Goal: Communication & Community: Participate in discussion

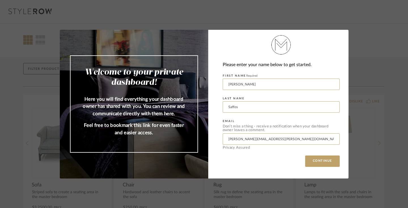
click at [313, 11] on div "Welcome to your private dashboard! Here you will find everything your dashboard…" at bounding box center [204, 104] width 408 height 208
click at [309, 158] on button "CONTINUE" at bounding box center [322, 160] width 35 height 11
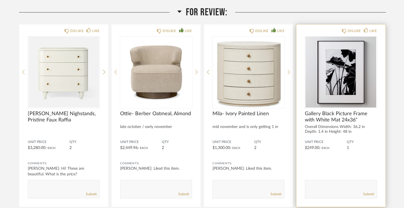
scroll to position [84, 0]
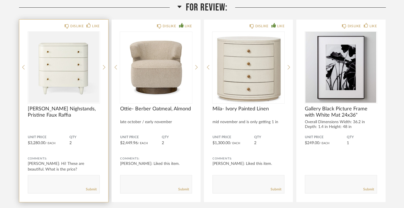
click at [67, 185] on textarea at bounding box center [63, 182] width 71 height 8
click at [92, 180] on textarea at bounding box center [63, 182] width 71 height 8
click at [92, 183] on textarea at bounding box center [63, 182] width 71 height 8
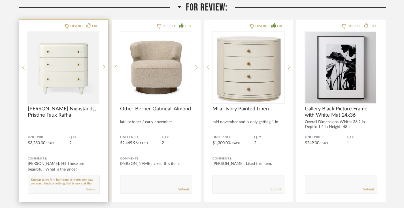
scroll to position [2, 0]
click at [54, 182] on textarea at bounding box center [63, 182] width 71 height 8
click at [31, 184] on textarea at bounding box center [63, 182] width 71 height 8
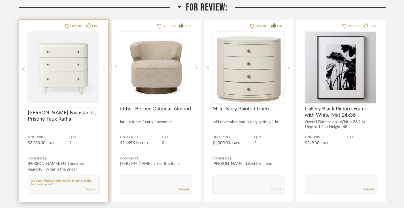
click at [80, 184] on textarea at bounding box center [63, 182] width 71 height 8
click at [73, 180] on textarea at bounding box center [63, 182] width 71 height 8
click at [82, 184] on textarea at bounding box center [63, 182] width 71 height 8
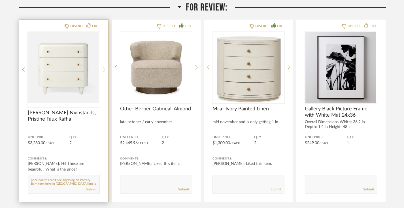
click at [50, 184] on textarea at bounding box center [63, 182] width 71 height 8
click at [76, 181] on textarea at bounding box center [63, 182] width 71 height 8
click at [56, 181] on textarea at bounding box center [63, 182] width 71 height 8
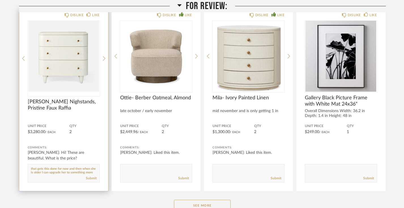
scroll to position [95, 0]
type textarea "I love these so much but I think I am pushing my luck with giving these to my d…"
click at [89, 178] on link "Submit" at bounding box center [91, 178] width 11 height 5
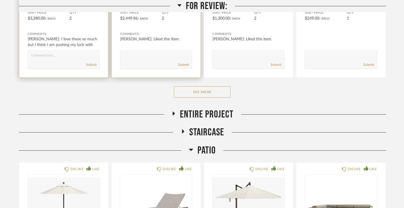
scroll to position [215, 0]
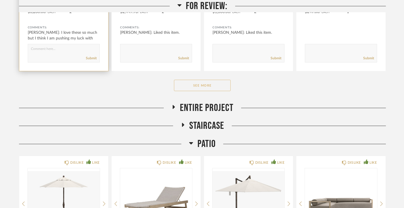
click at [191, 82] on button "See More" at bounding box center [202, 85] width 57 height 11
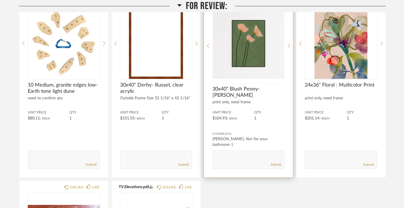
scroll to position [483, 0]
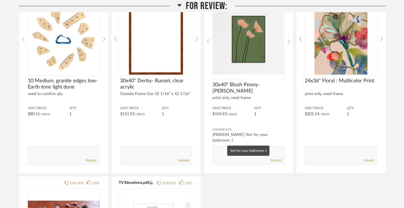
click at [242, 153] on mat-tooltip-component "Yes! for your bathroom :)" at bounding box center [248, 150] width 42 height 10
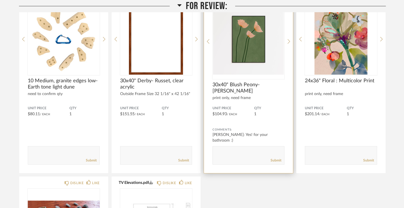
click at [218, 159] on div "Submit" at bounding box center [248, 160] width 71 height 8
click at [232, 156] on textarea at bounding box center [248, 153] width 71 height 8
type textarea "Love it!"
click at [275, 160] on link "Submit" at bounding box center [275, 160] width 11 height 5
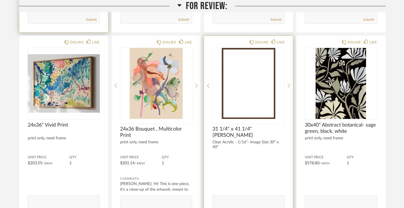
scroll to position [253, 0]
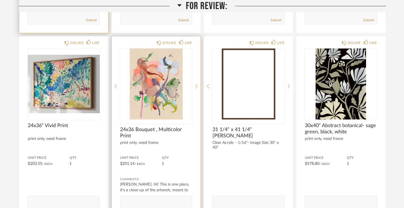
click at [155, 72] on img "0" at bounding box center [156, 83] width 72 height 71
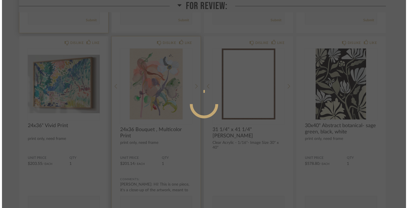
scroll to position [0, 0]
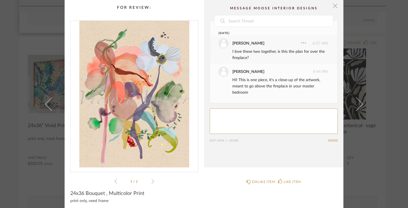
click at [331, 7] on span "button" at bounding box center [334, 5] width 11 height 11
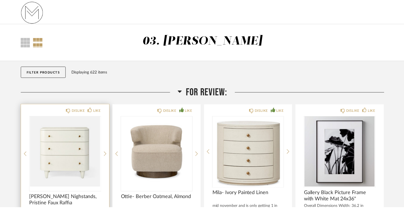
scroll to position [253, 0]
